Goal: Transaction & Acquisition: Purchase product/service

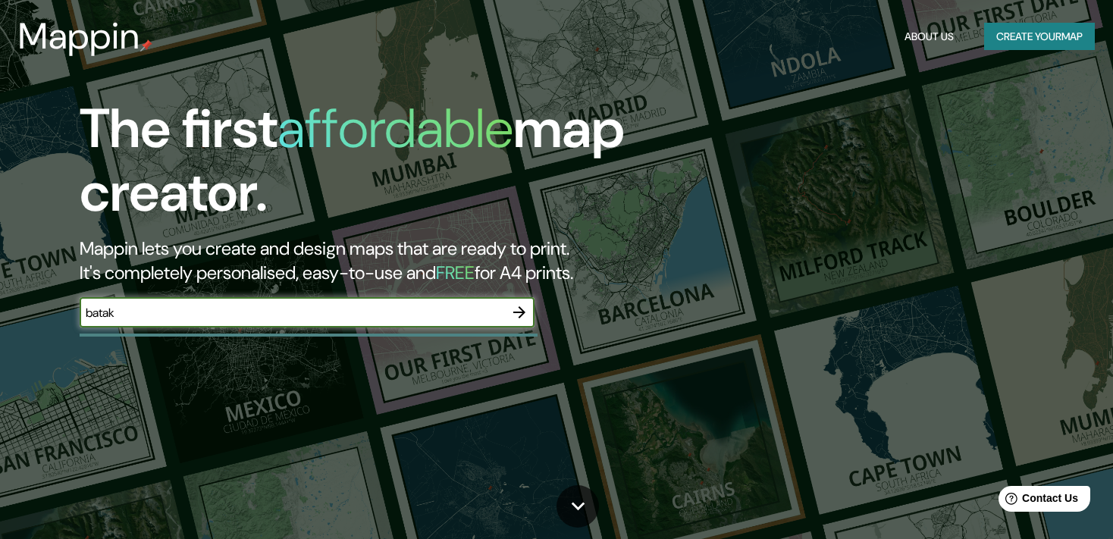
type input "batak"
click at [523, 316] on icon "button" at bounding box center [519, 312] width 18 height 18
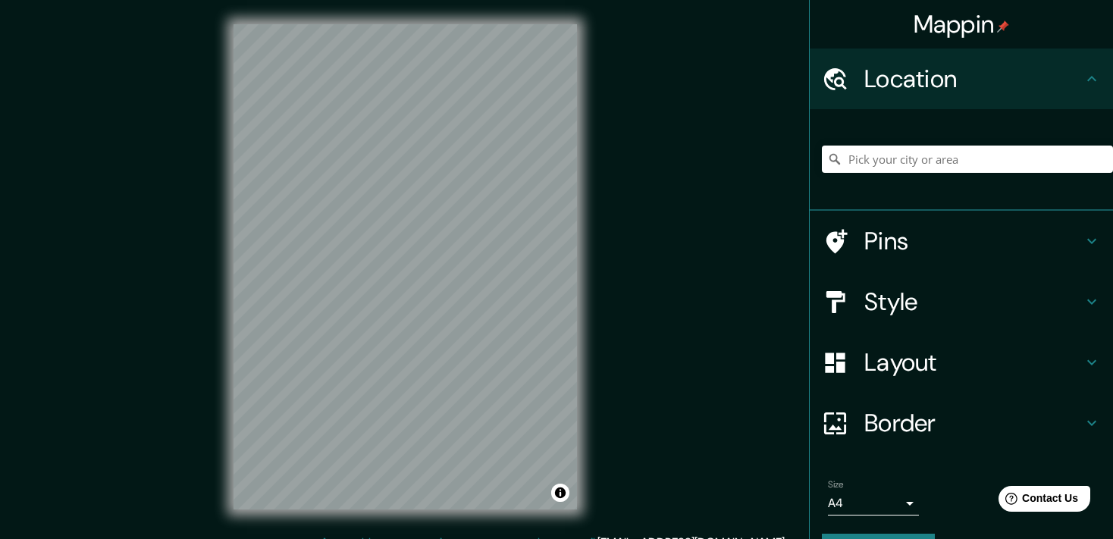
click at [895, 138] on div at bounding box center [967, 159] width 291 height 76
click at [882, 168] on input "Pick your city or area" at bounding box center [967, 159] width 291 height 27
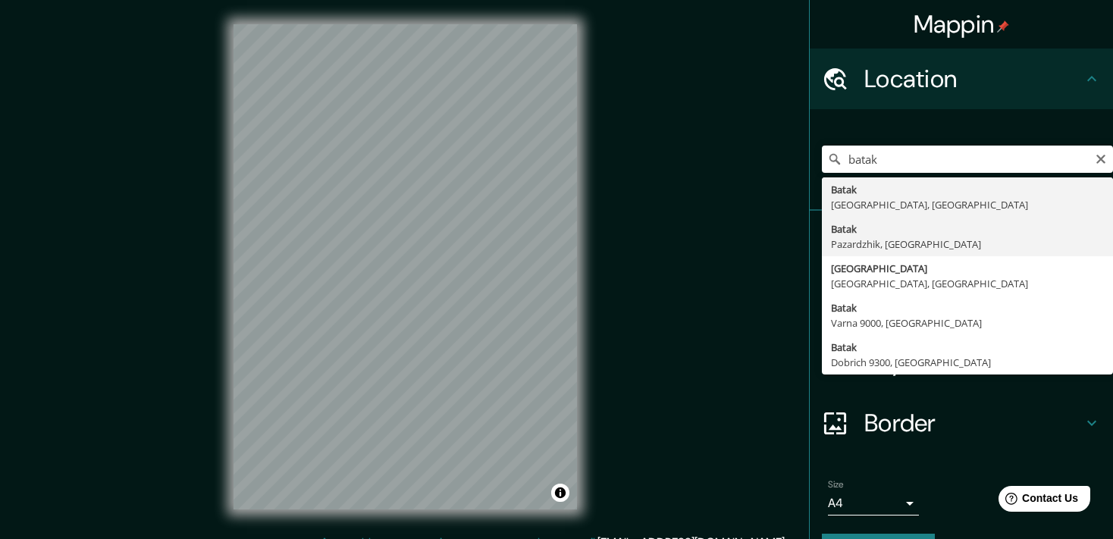
type input "Batak, Pazardzhik, [GEOGRAPHIC_DATA]"
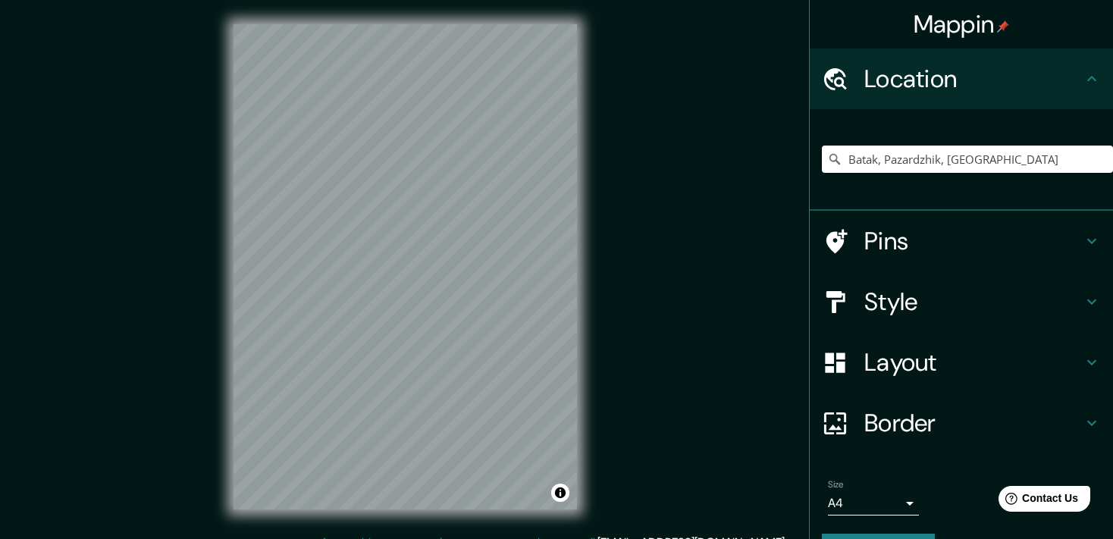
click at [953, 234] on h4 "Pins" at bounding box center [973, 241] width 218 height 30
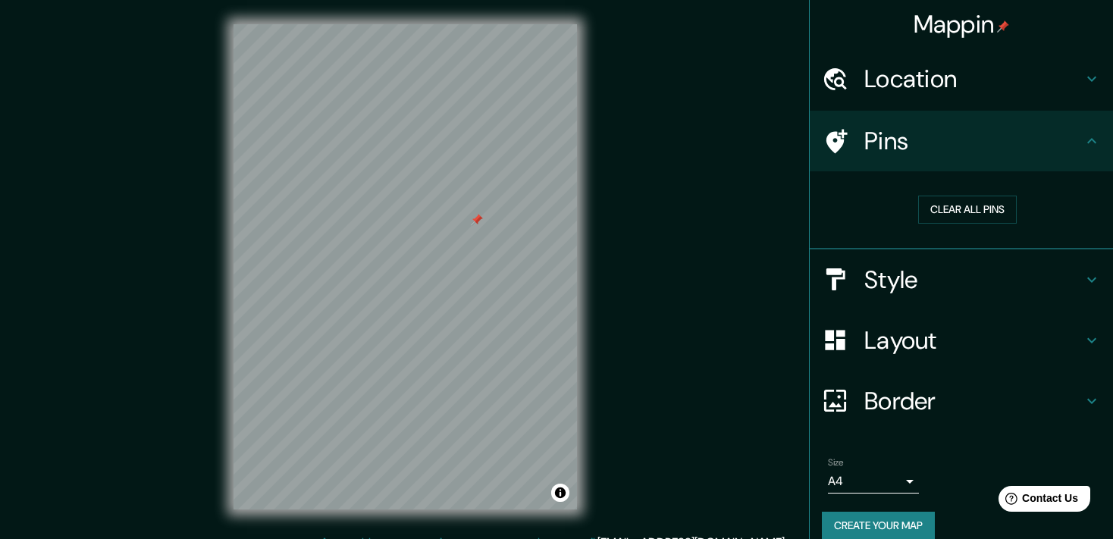
click at [471, 226] on div at bounding box center [477, 220] width 12 height 12
drag, startPoint x: 428, startPoint y: 245, endPoint x: 441, endPoint y: 269, distance: 27.8
click at [441, 269] on div at bounding box center [445, 265] width 12 height 12
click at [991, 199] on button "Clear all pins" at bounding box center [967, 210] width 99 height 28
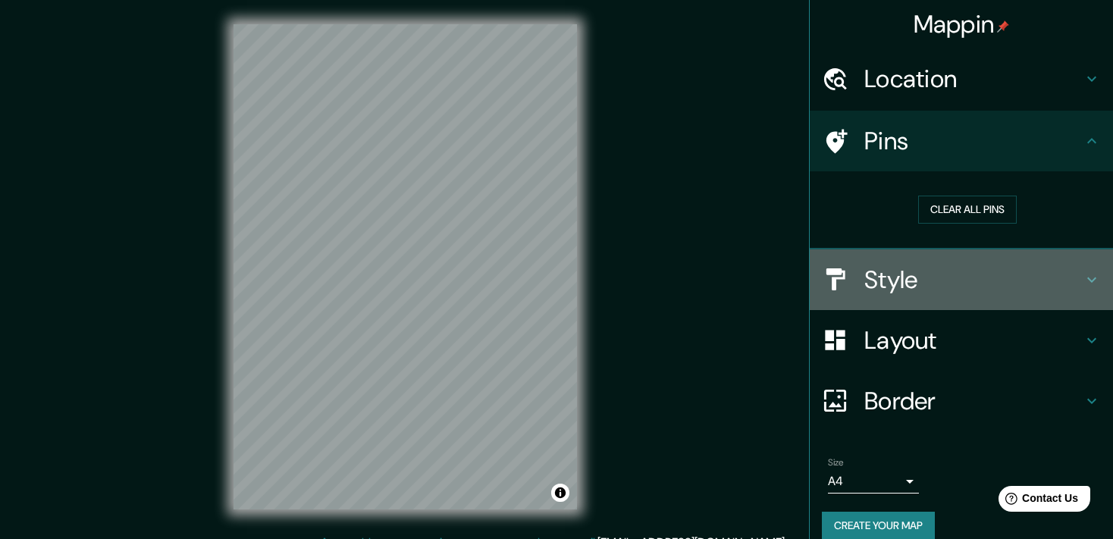
click at [958, 274] on h4 "Style" at bounding box center [973, 280] width 218 height 30
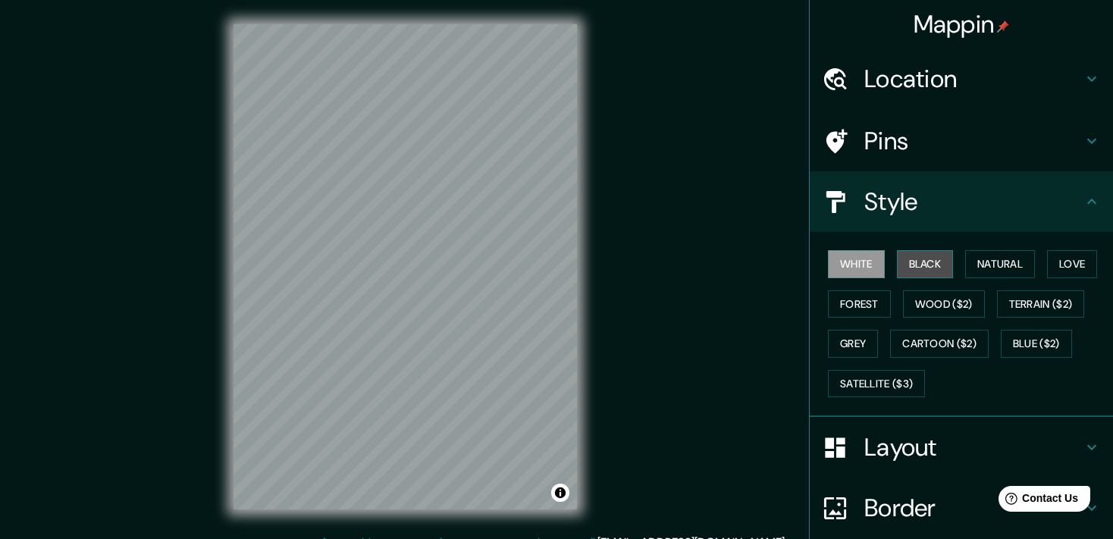
click at [930, 274] on button "Black" at bounding box center [925, 264] width 57 height 28
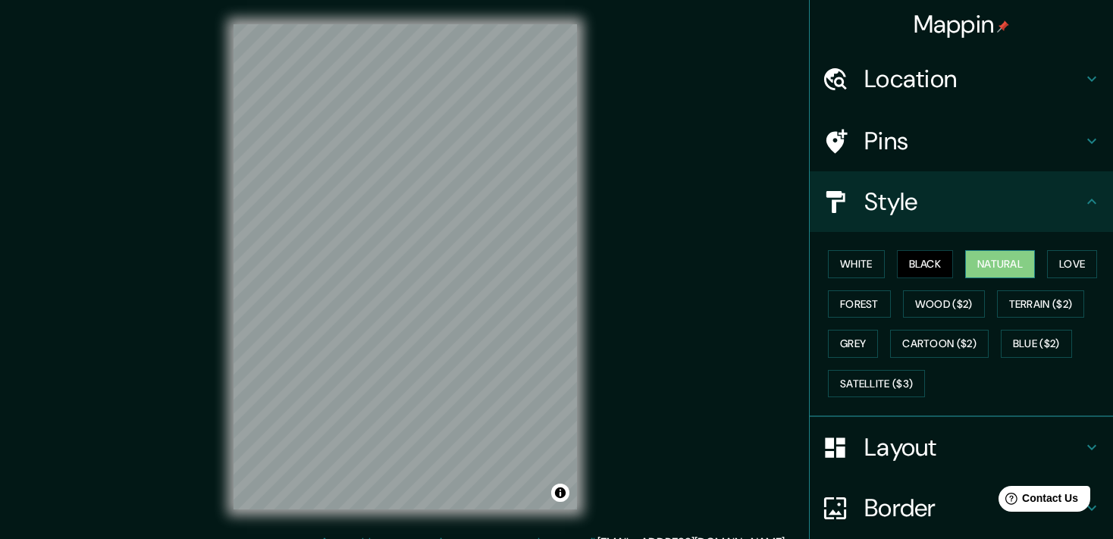
click at [1010, 268] on button "Natural" at bounding box center [1000, 264] width 70 height 28
click at [1072, 262] on button "Love" at bounding box center [1072, 264] width 50 height 28
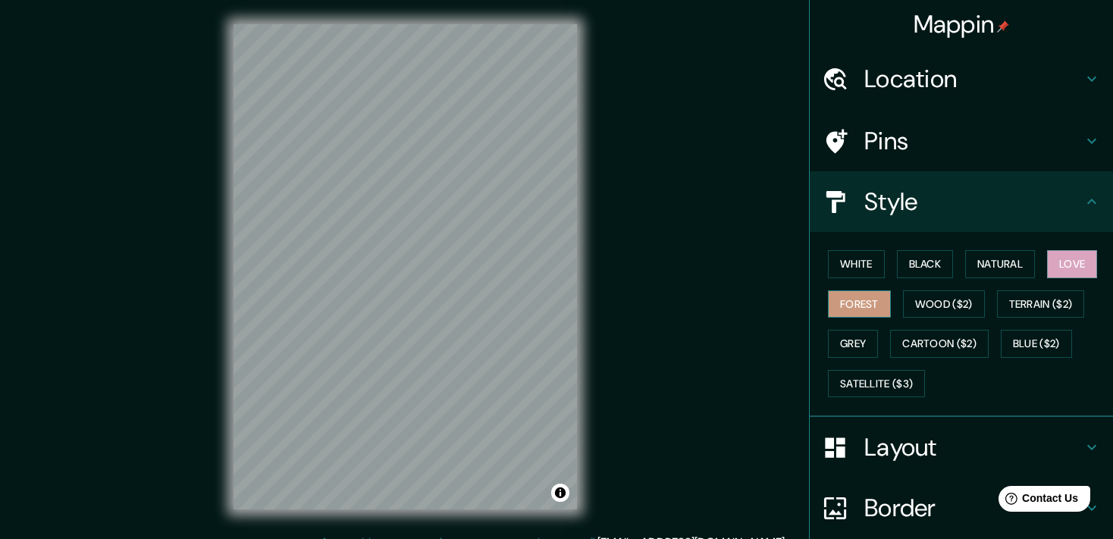
click at [845, 303] on button "Forest" at bounding box center [859, 304] width 63 height 28
click at [945, 302] on button "Wood ($2)" at bounding box center [944, 304] width 82 height 28
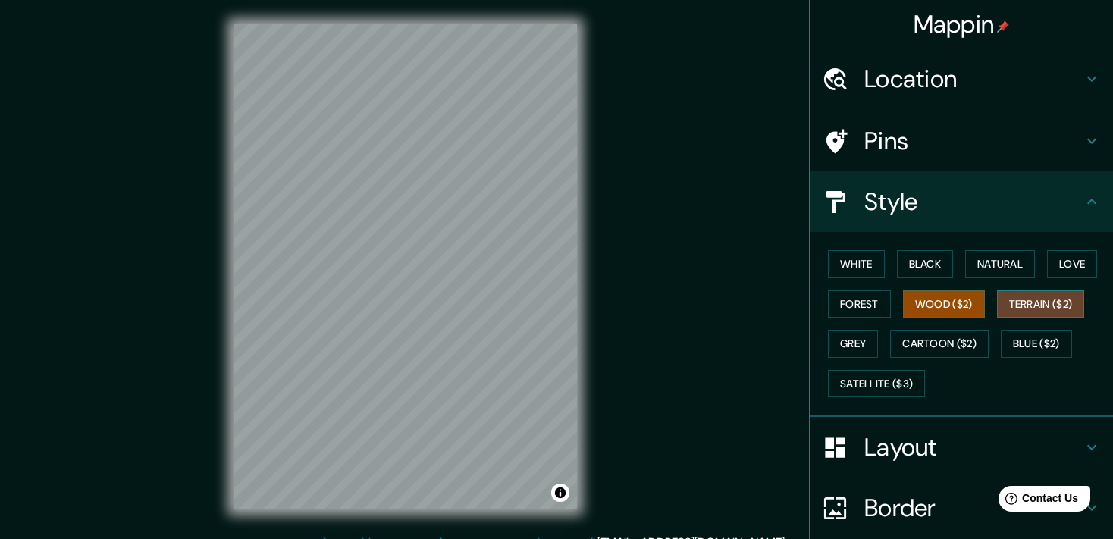
click at [1060, 299] on button "Terrain ($2)" at bounding box center [1041, 304] width 88 height 28
click at [866, 350] on button "Grey" at bounding box center [853, 344] width 50 height 28
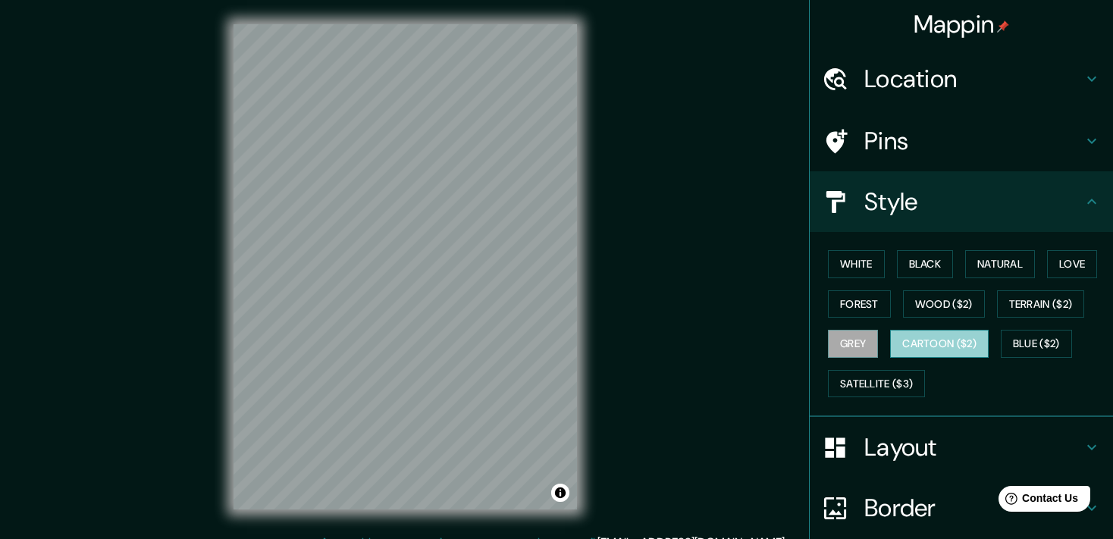
click at [951, 339] on button "Cartoon ($2)" at bounding box center [939, 344] width 99 height 28
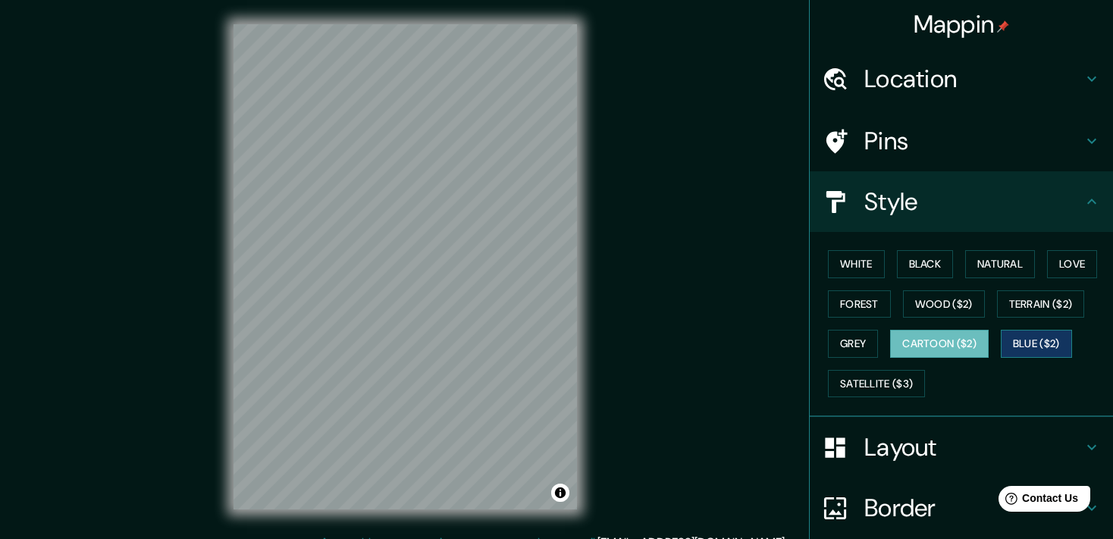
click at [1063, 343] on button "Blue ($2)" at bounding box center [1036, 344] width 71 height 28
click at [957, 347] on button "Cartoon ($2)" at bounding box center [939, 344] width 99 height 28
click at [1044, 304] on button "Terrain ($2)" at bounding box center [1041, 304] width 88 height 28
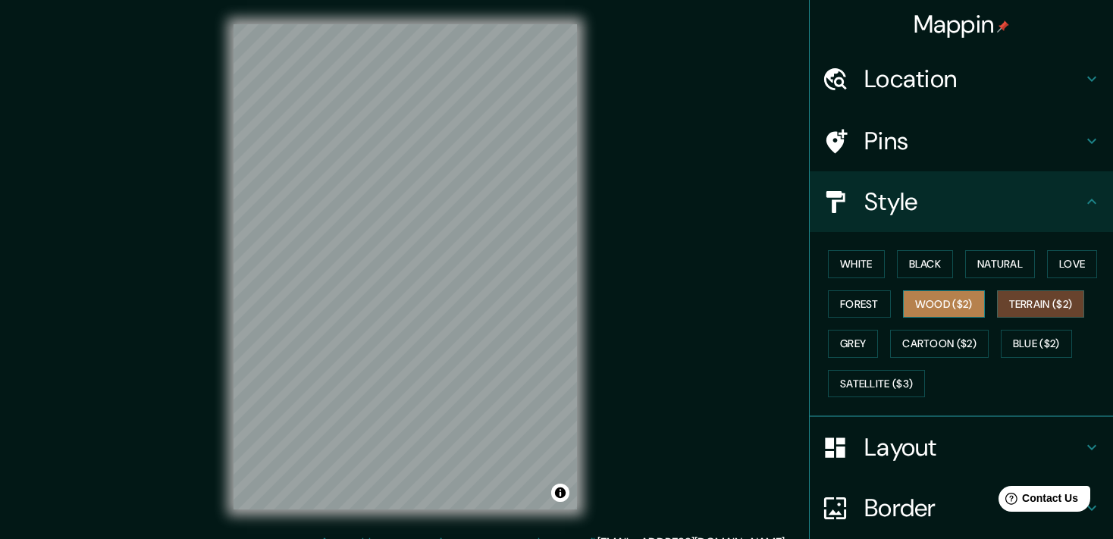
click at [973, 304] on button "Wood ($2)" at bounding box center [944, 304] width 82 height 28
click at [950, 133] on h4 "Pins" at bounding box center [973, 141] width 218 height 30
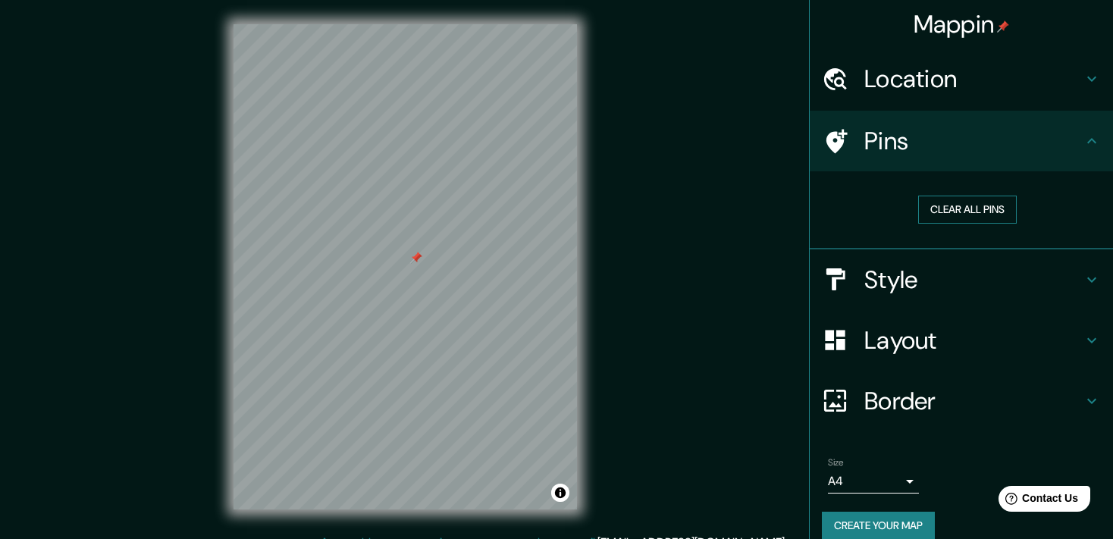
click at [990, 212] on button "Clear all pins" at bounding box center [967, 210] width 99 height 28
click at [949, 124] on div "Pins" at bounding box center [961, 141] width 303 height 61
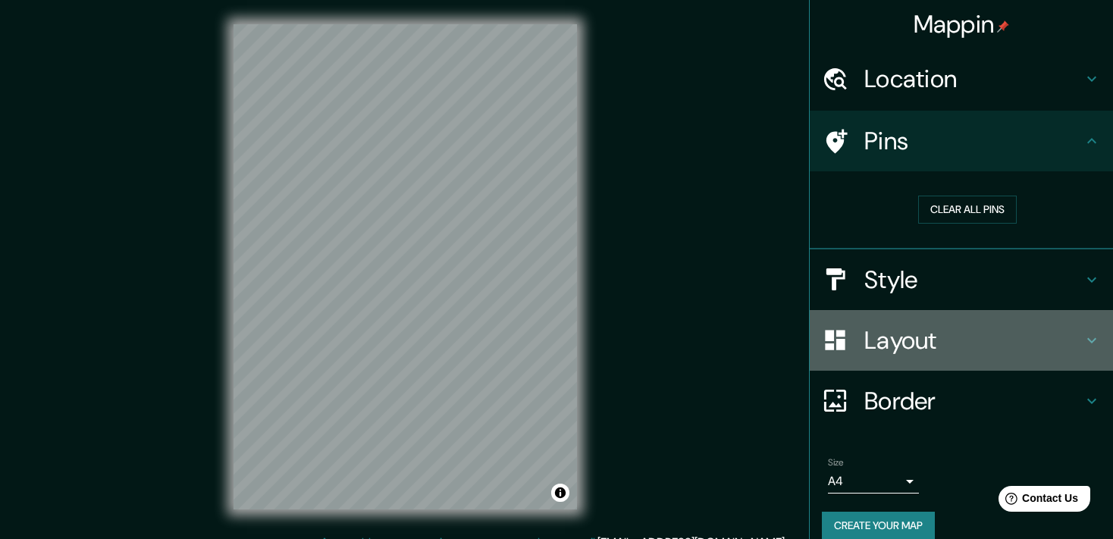
click at [936, 322] on div "Layout" at bounding box center [961, 340] width 303 height 61
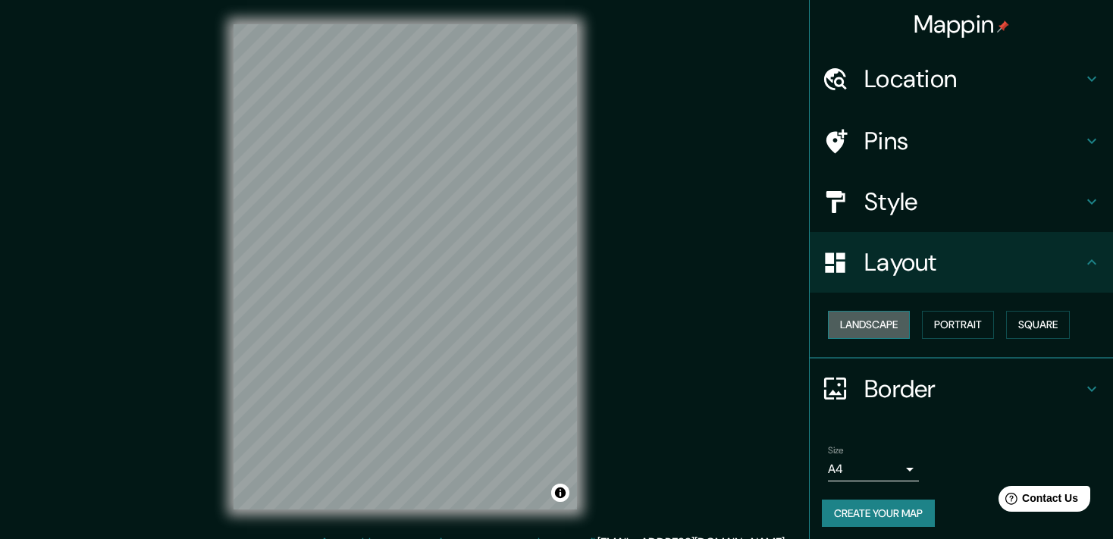
click at [906, 327] on button "Landscape" at bounding box center [869, 325] width 82 height 28
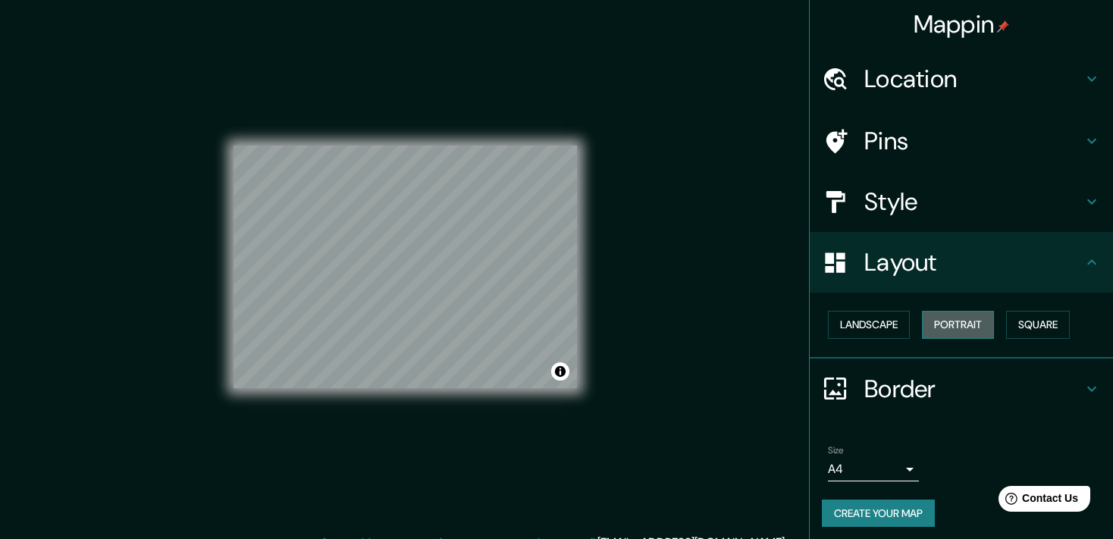
click at [968, 320] on button "Portrait" at bounding box center [958, 325] width 72 height 28
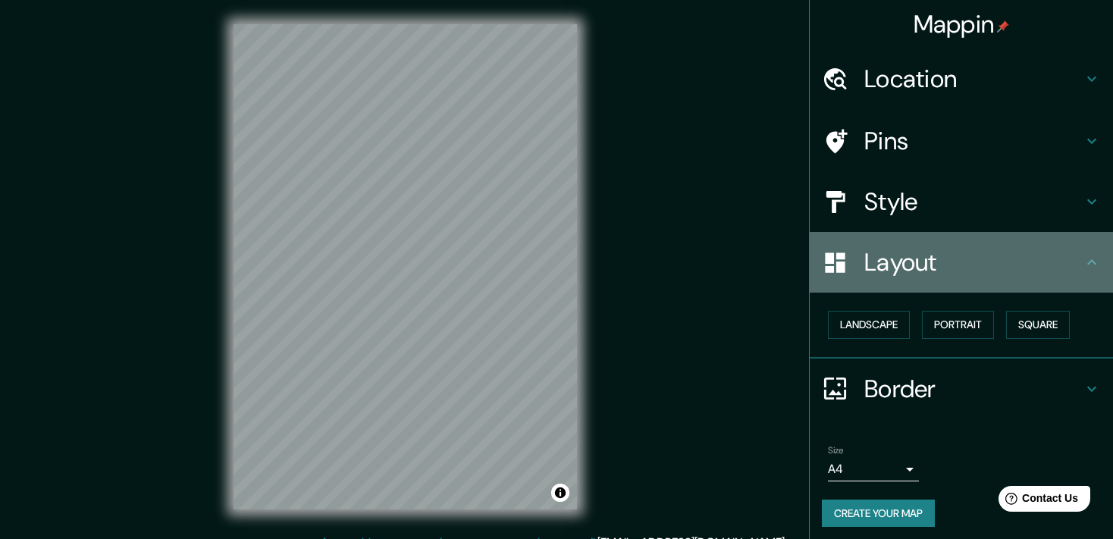
click at [1074, 267] on h4 "Layout" at bounding box center [973, 262] width 218 height 30
click at [1085, 253] on icon at bounding box center [1092, 262] width 18 height 18
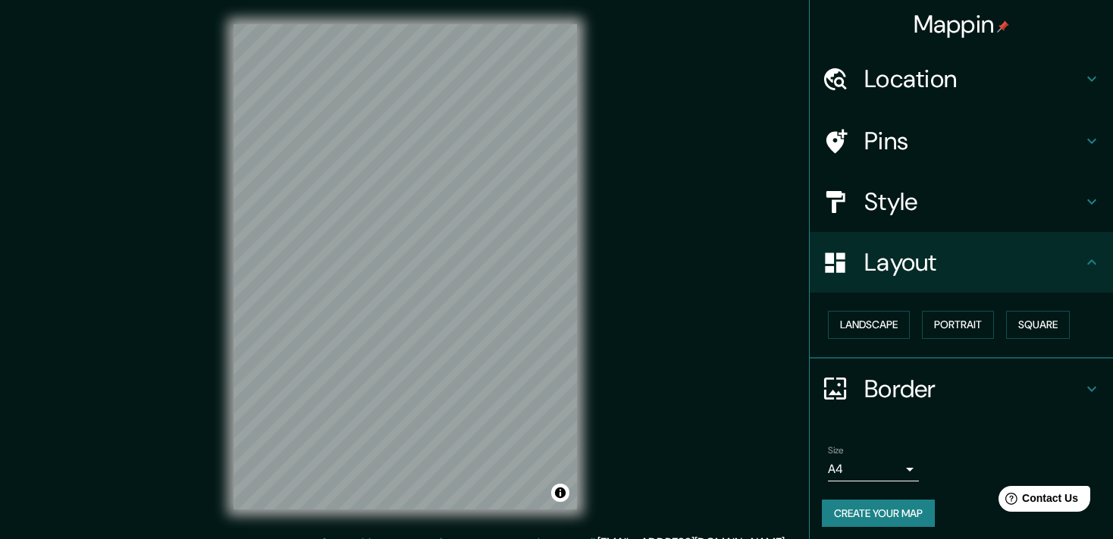
click at [975, 397] on h4 "Border" at bounding box center [973, 389] width 218 height 30
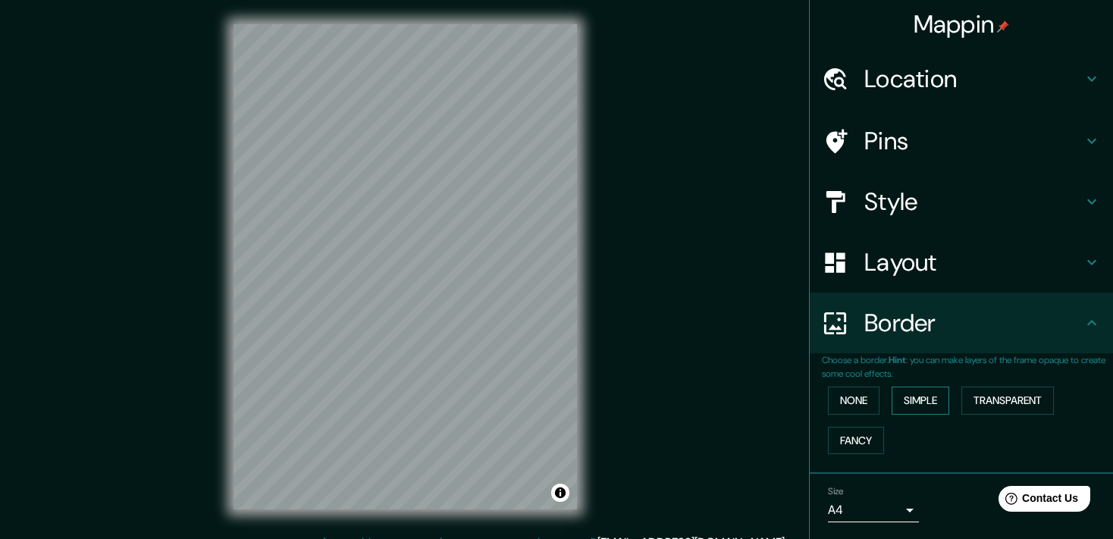
click at [948, 400] on button "Simple" at bounding box center [921, 401] width 58 height 28
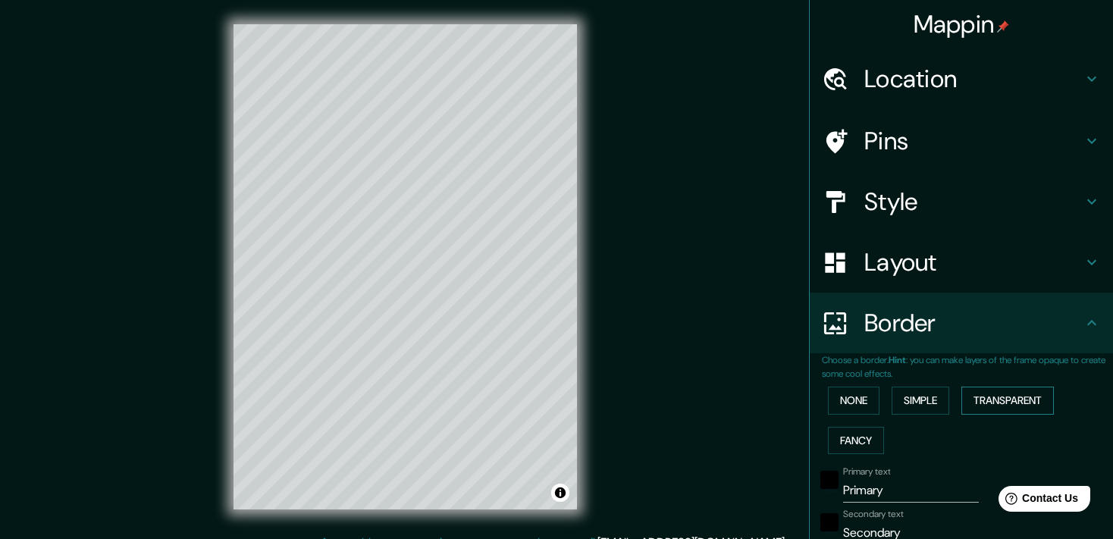
click at [1018, 398] on button "Transparent" at bounding box center [1007, 401] width 93 height 28
click at [871, 437] on button "Fancy" at bounding box center [856, 441] width 56 height 28
click at [857, 396] on button "None" at bounding box center [854, 401] width 52 height 28
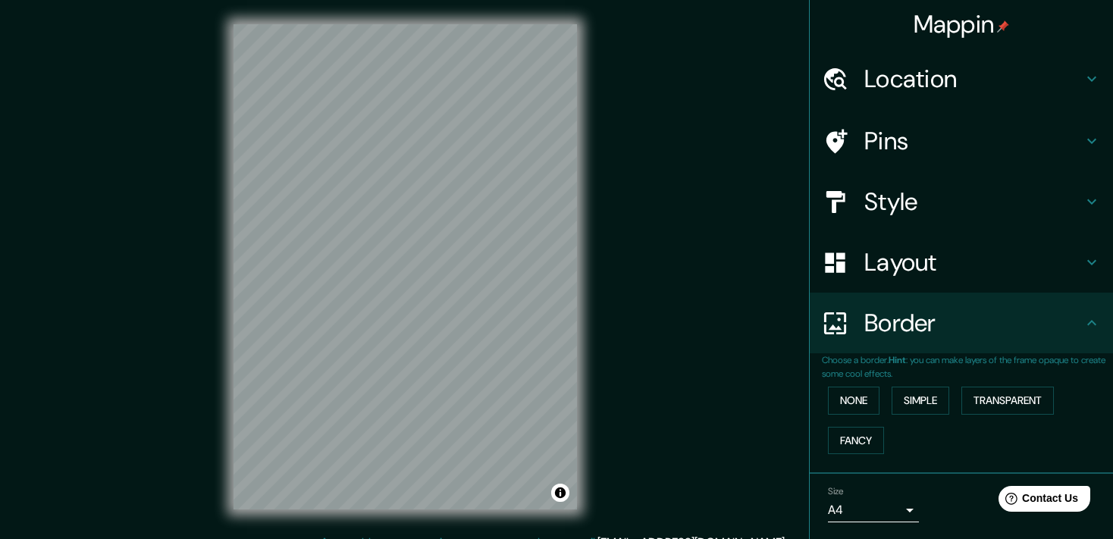
click at [911, 214] on h4 "Style" at bounding box center [973, 202] width 218 height 30
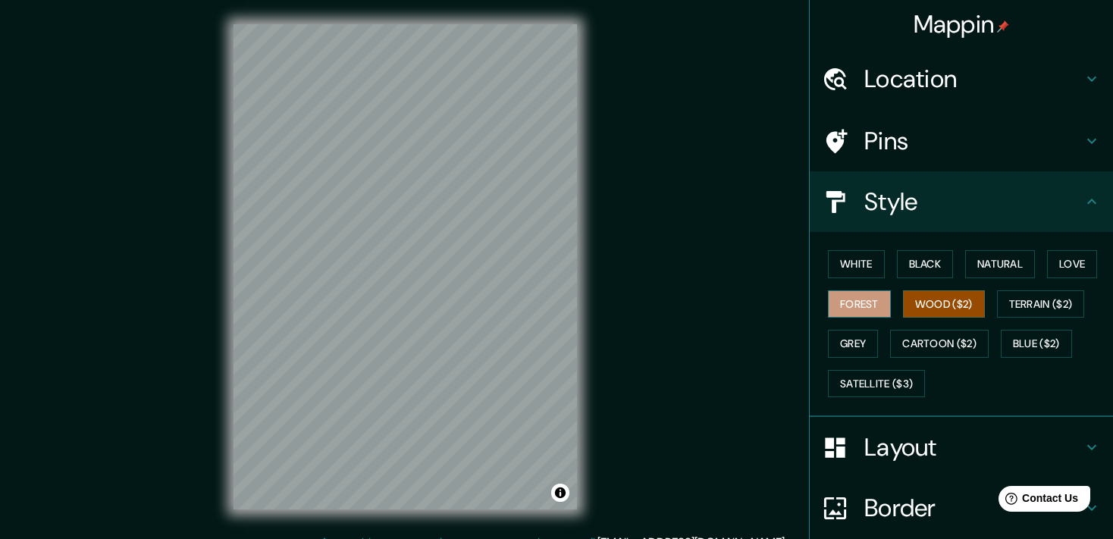
click at [870, 308] on button "Forest" at bounding box center [859, 304] width 63 height 28
click at [1072, 262] on button "Love" at bounding box center [1072, 264] width 50 height 28
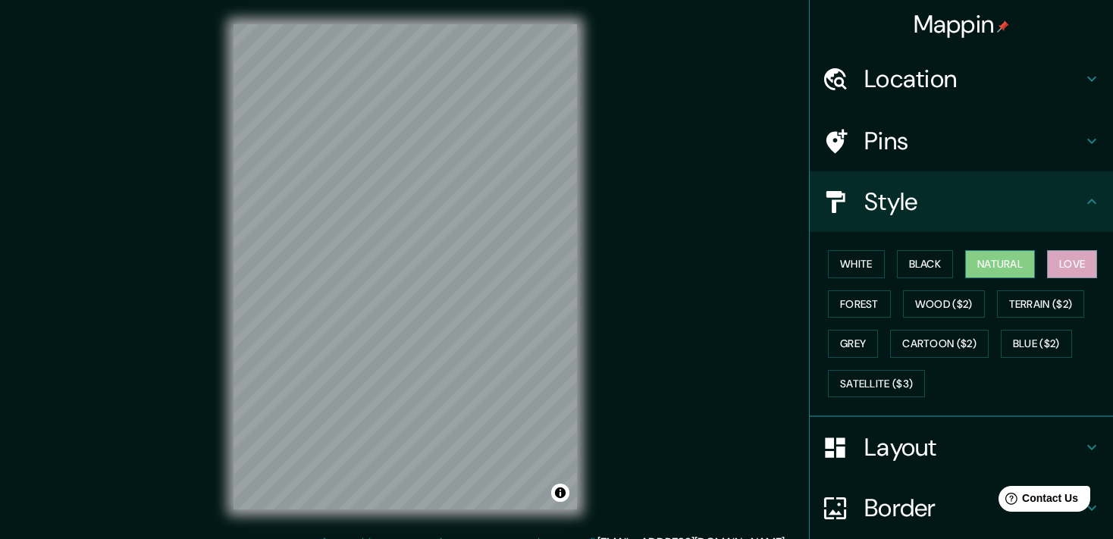
click at [996, 266] on button "Natural" at bounding box center [1000, 264] width 70 height 28
click at [951, 264] on button "Black" at bounding box center [925, 264] width 57 height 28
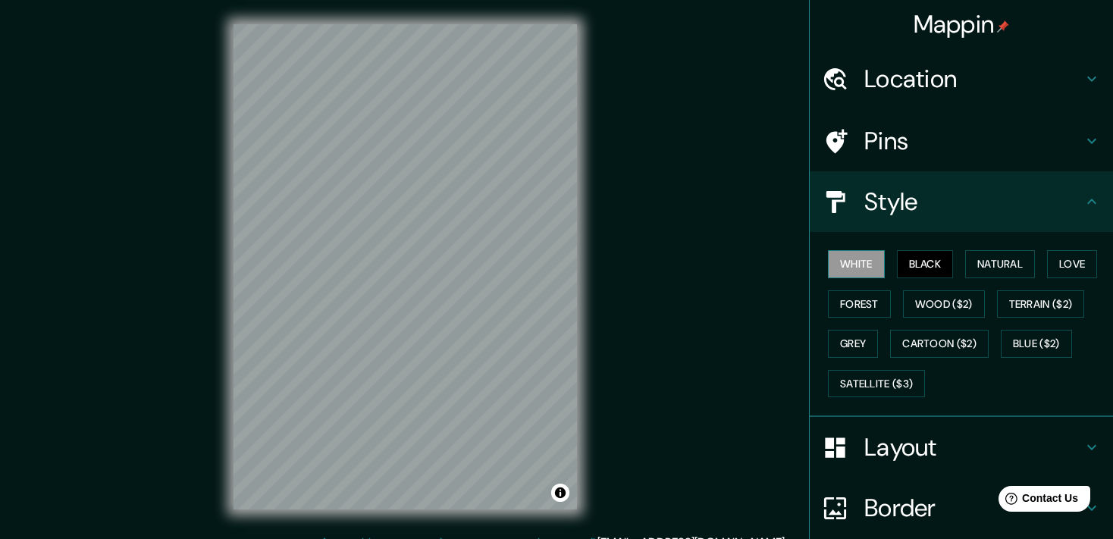
click at [862, 265] on button "White" at bounding box center [856, 264] width 57 height 28
